Goal: Task Accomplishment & Management: Manage account settings

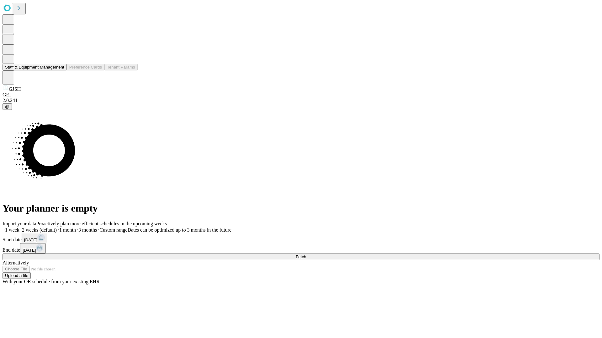
click at [60, 70] on button "Staff & Equipment Management" at bounding box center [35, 67] width 64 height 7
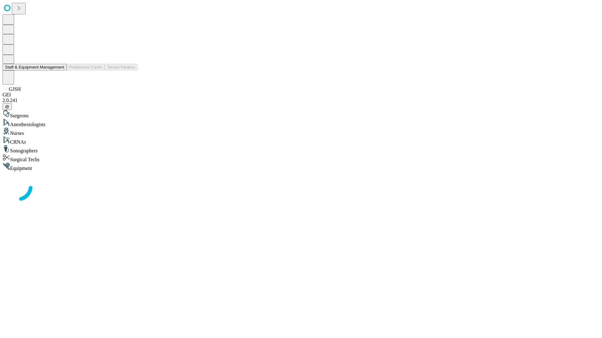
click at [60, 70] on button "Staff & Equipment Management" at bounding box center [35, 67] width 64 height 7
